Goal: Check status

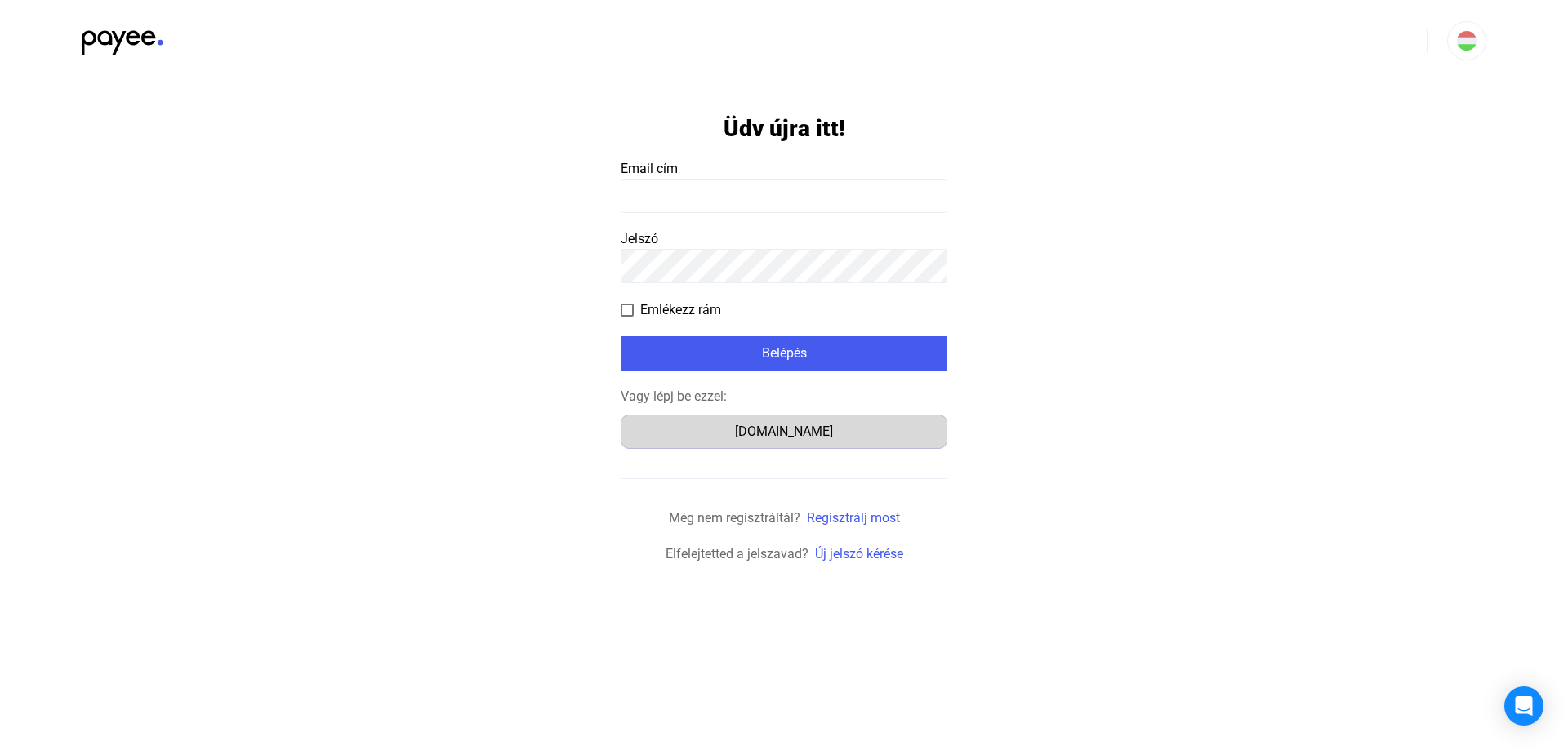
click at [810, 427] on div "[DOMAIN_NAME]" at bounding box center [783, 432] width 315 height 19
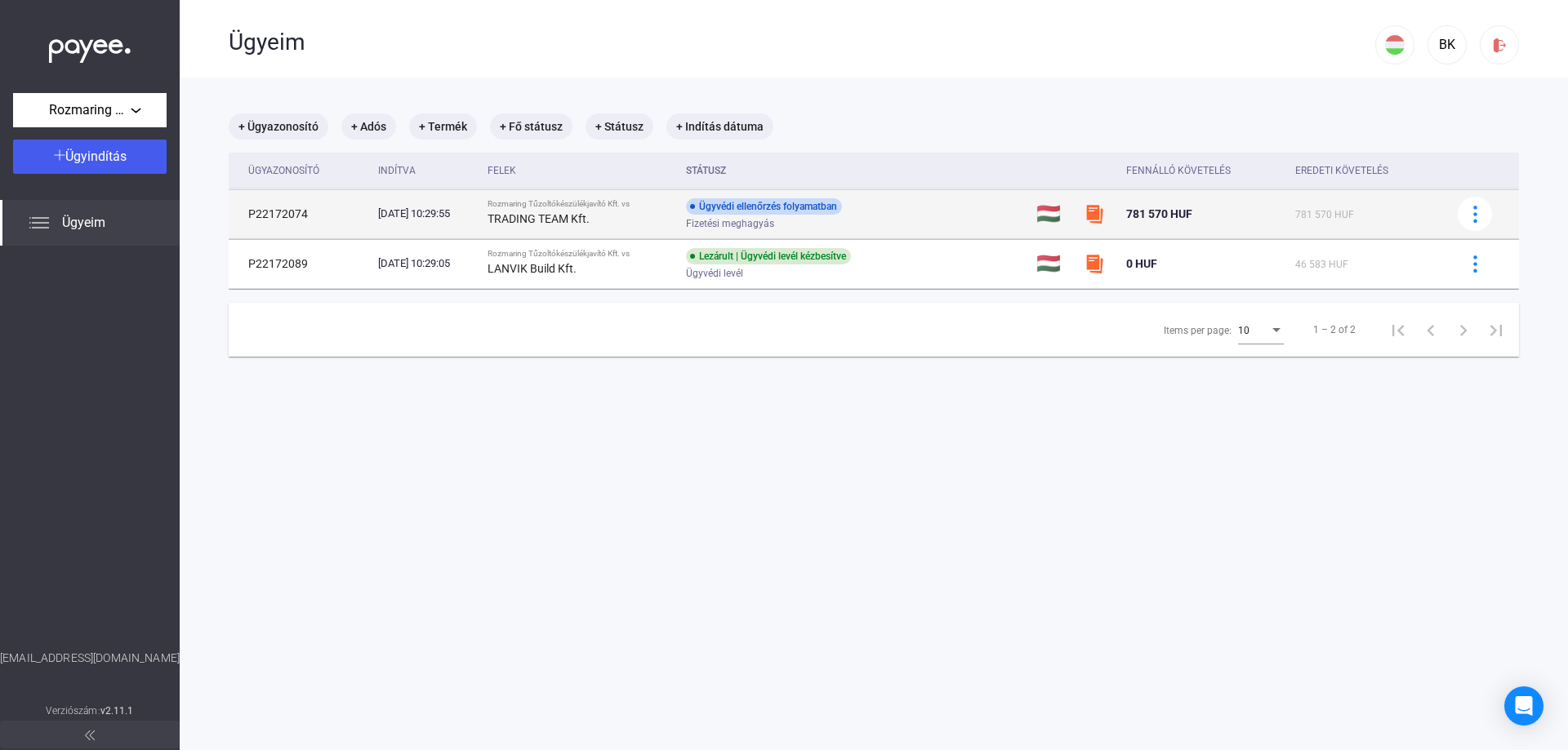
click at [968, 215] on td "Ügyvédi ellenőrzés folyamatban Fizetési meghagyás" at bounding box center [854, 214] width 350 height 49
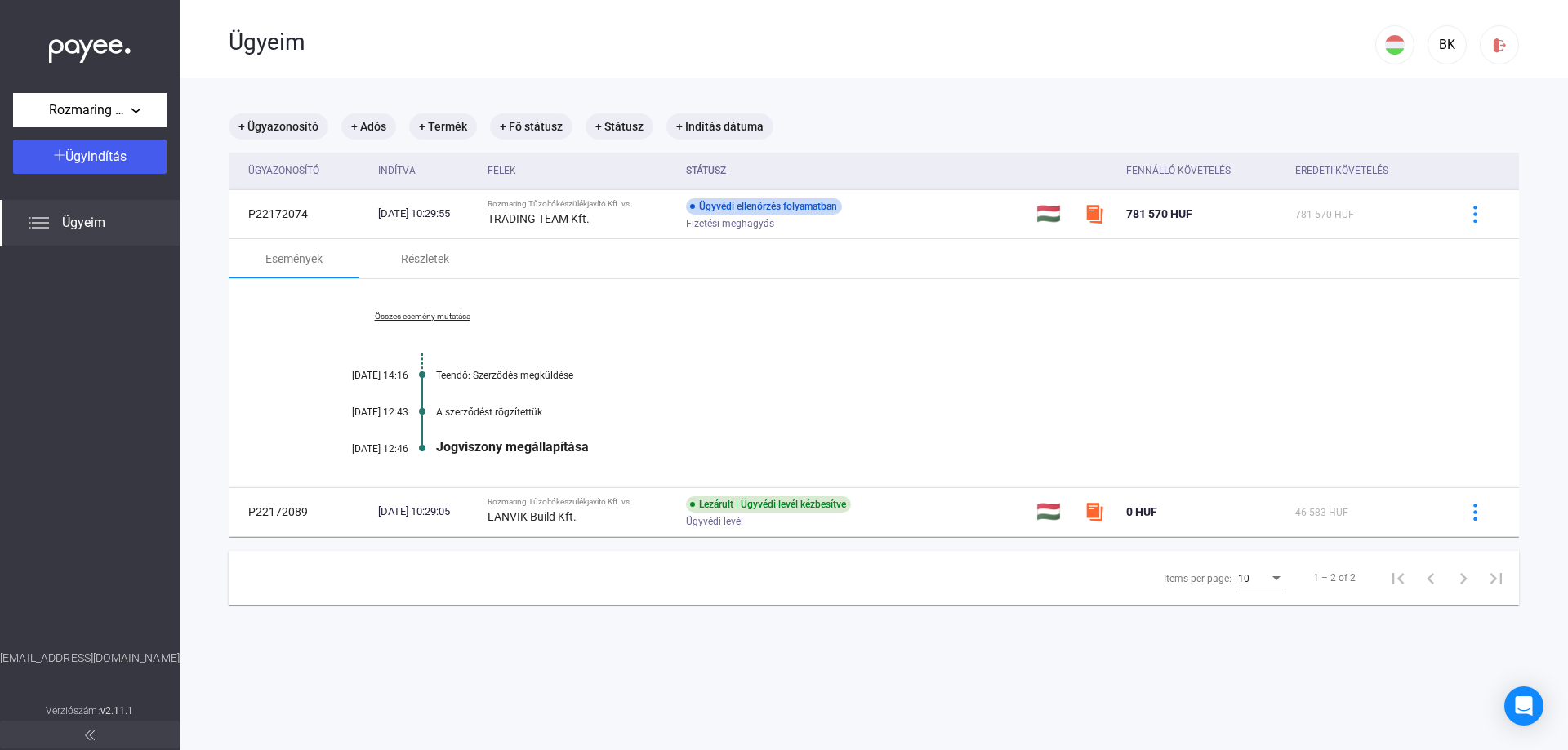
drag, startPoint x: 436, startPoint y: 442, endPoint x: 610, endPoint y: 442, distance: 174.0
click at [607, 442] on div "Összes esemény mutatása [DATE] 14:16 Teendő: Szerződés megküldése [DATE] 12:43 …" at bounding box center [873, 383] width 1290 height 208
click at [453, 578] on div "Items per page: 10 1 – 2 of 2" at bounding box center [873, 578] width 1290 height 55
click at [514, 637] on main "+ Ügyazonosító + Adós + Termék + Fő státusz + Státusz + Indítás dátuma Ügyazono…" at bounding box center [874, 452] width 1388 height 750
